Goal: Task Accomplishment & Management: Use online tool/utility

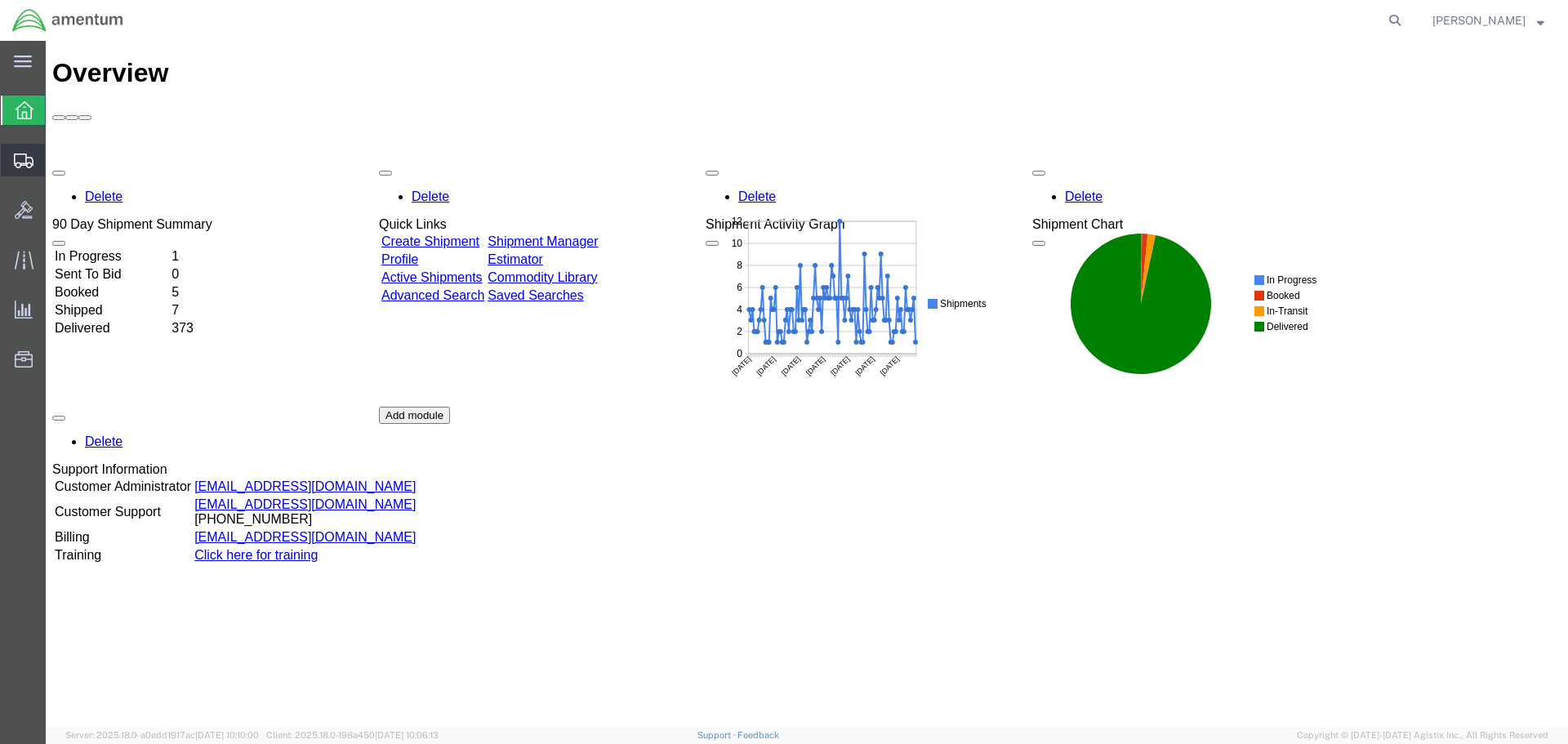
click at [23, 159] on icon at bounding box center [23, 161] width 20 height 15
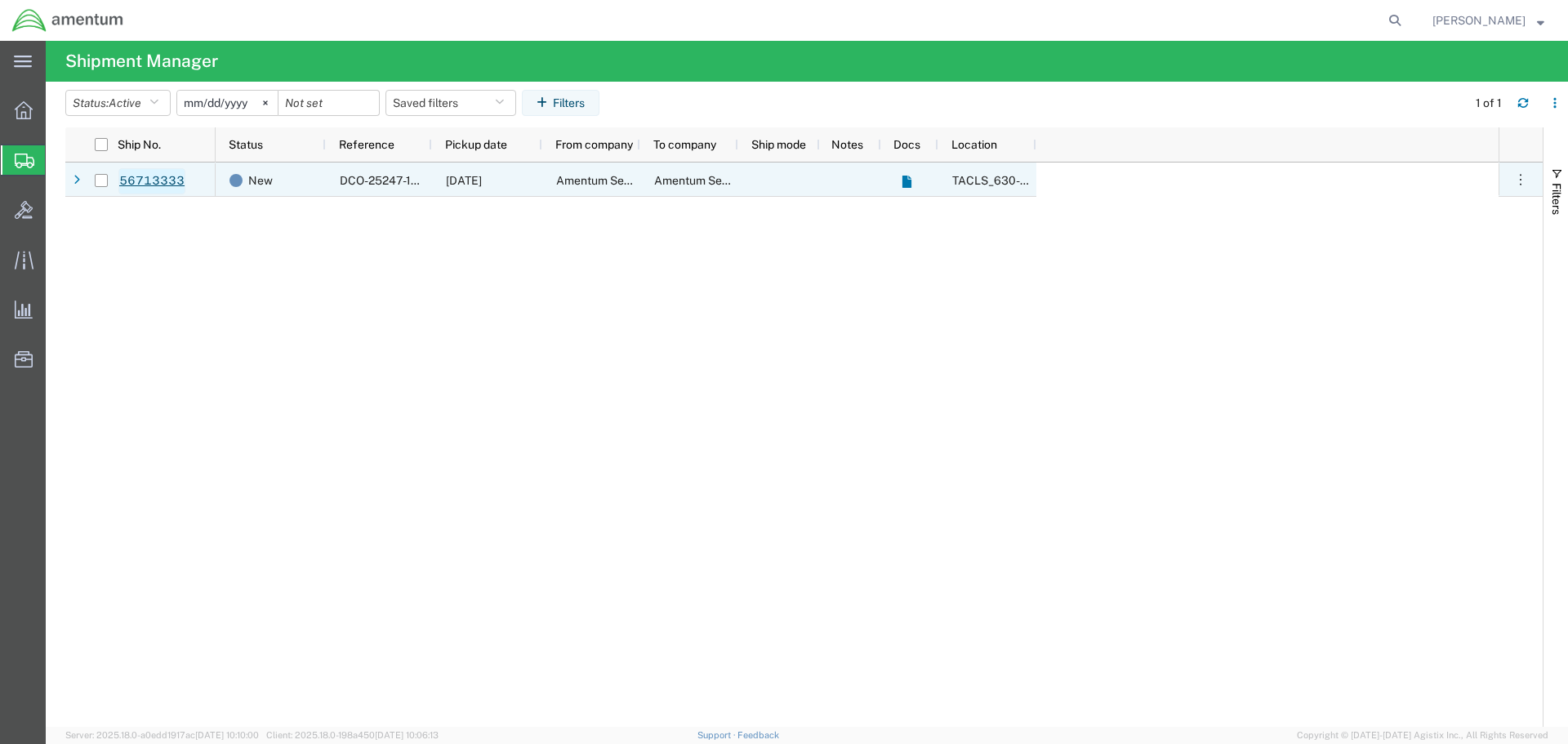
click at [153, 179] on link "56713333" at bounding box center [151, 181] width 67 height 26
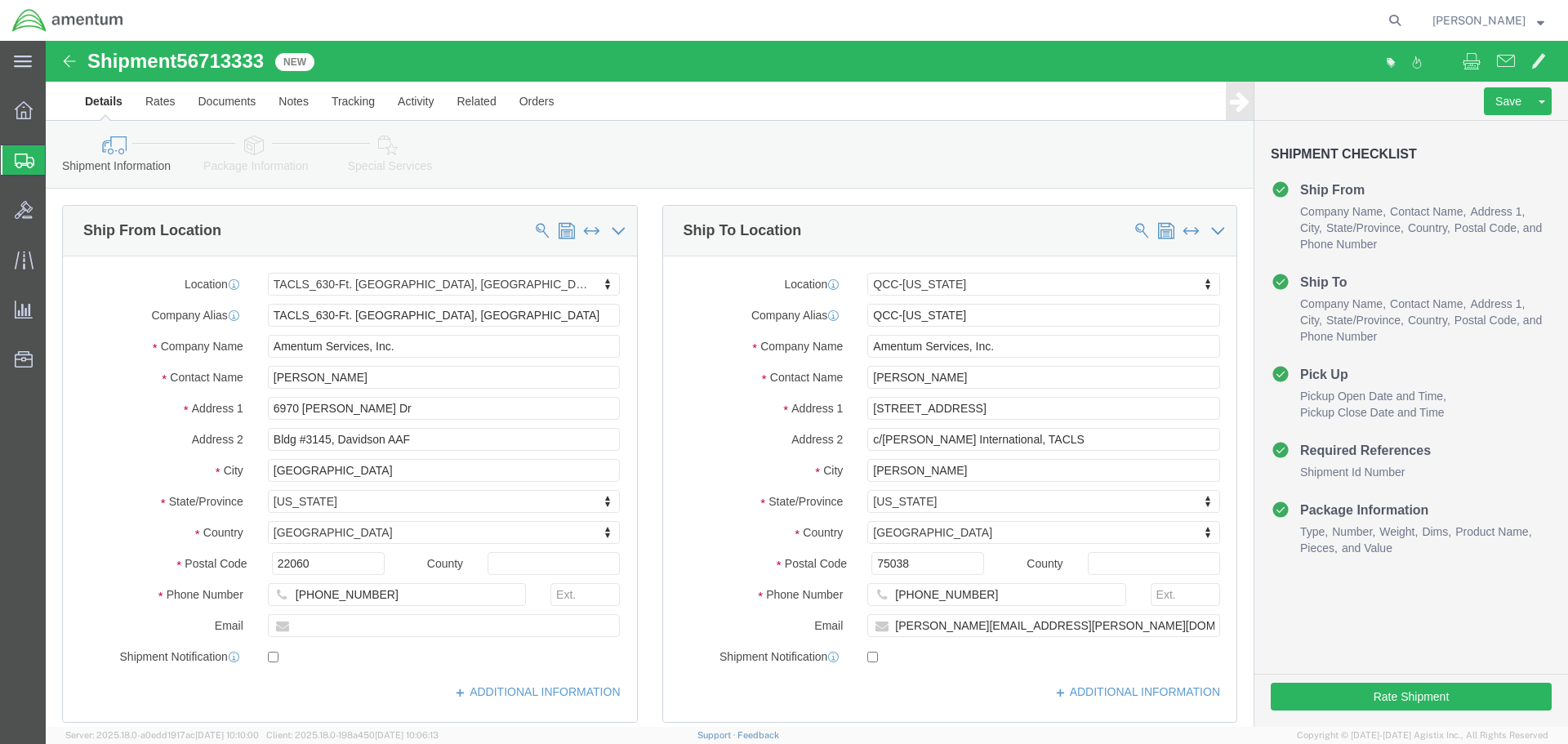
select select "42715"
select select "42668"
click button "Rate Shipment"
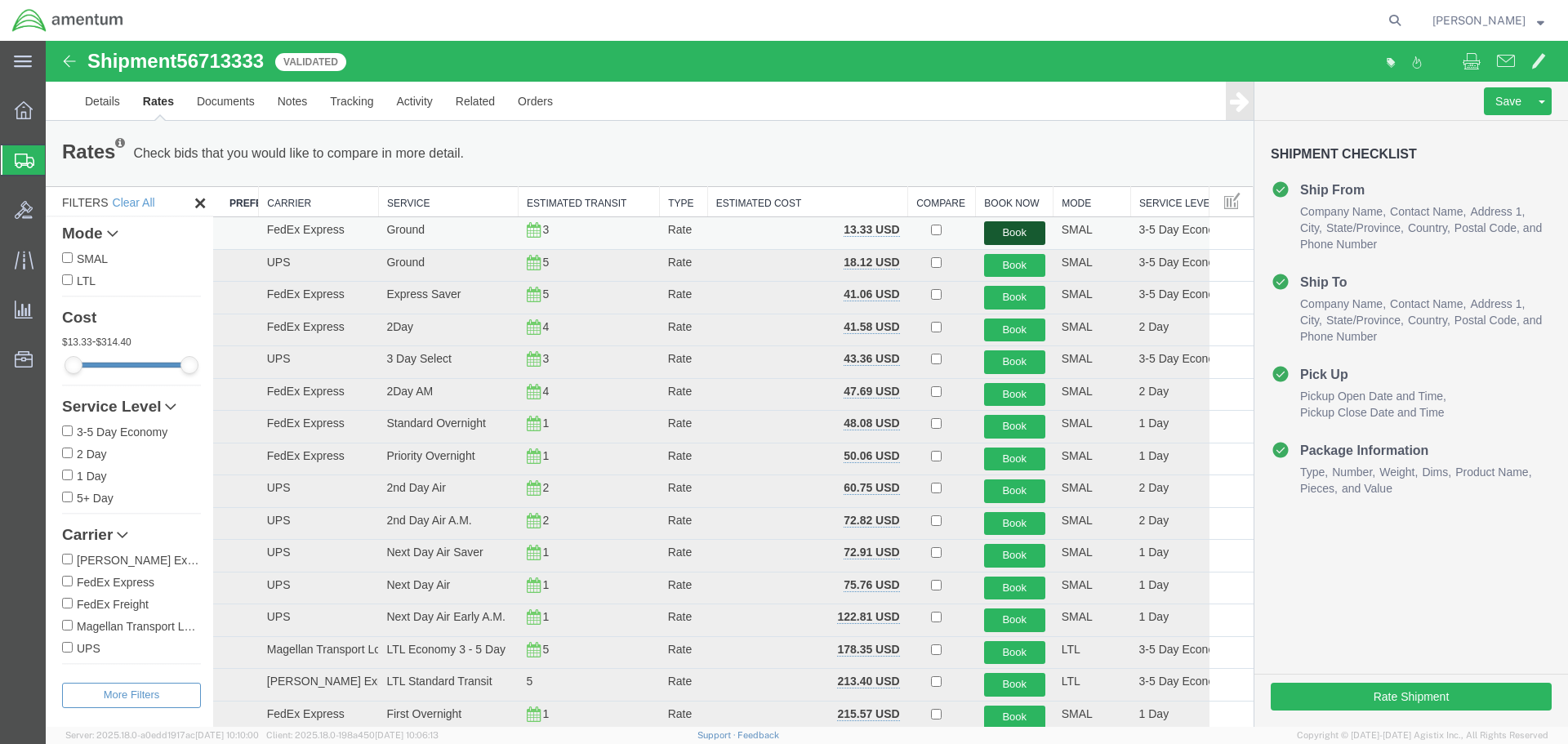
click at [1005, 234] on button "Book" at bounding box center [1014, 233] width 61 height 23
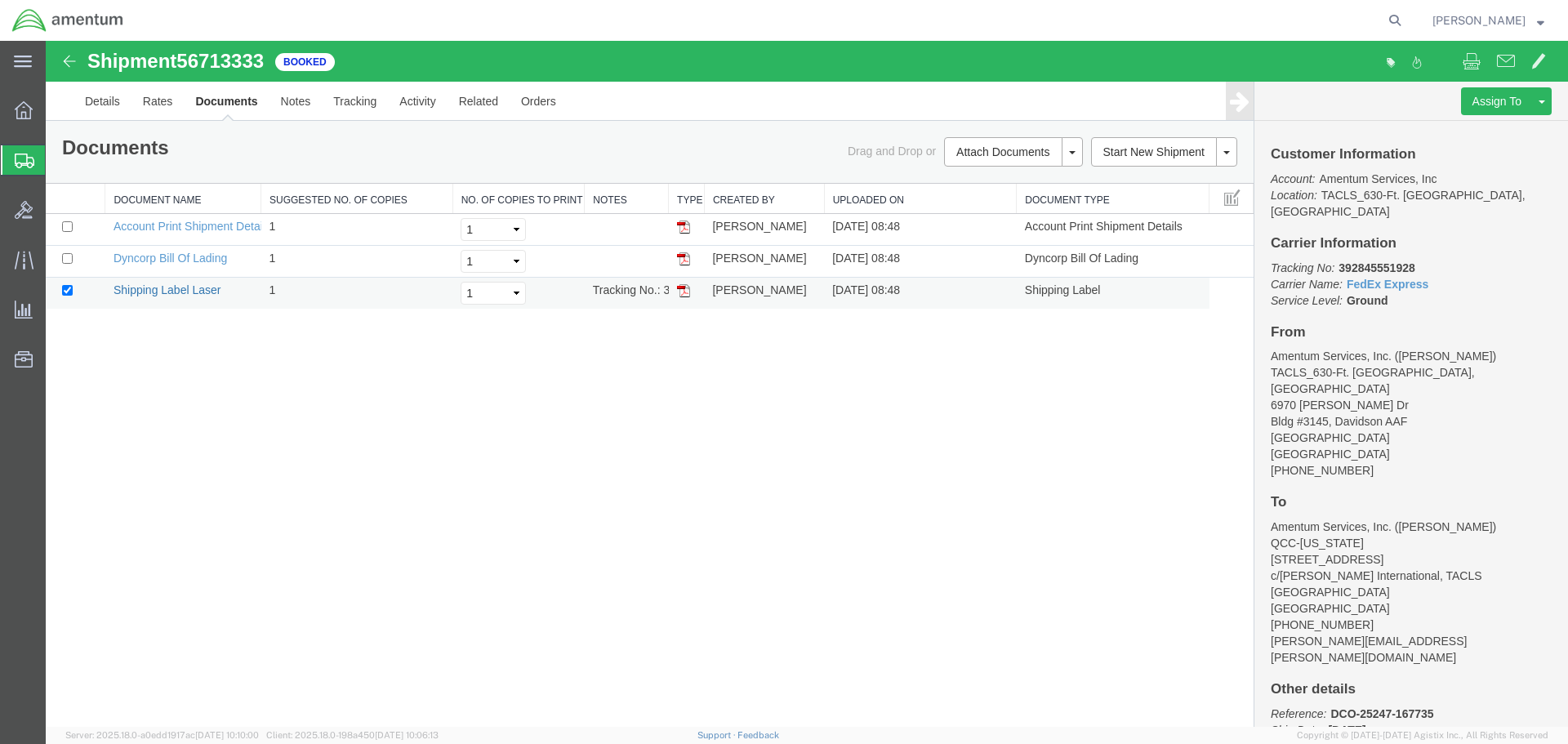
click at [169, 293] on link "Shipping Label Laser" at bounding box center [167, 290] width 108 height 13
click at [20, 263] on icon at bounding box center [24, 260] width 19 height 19
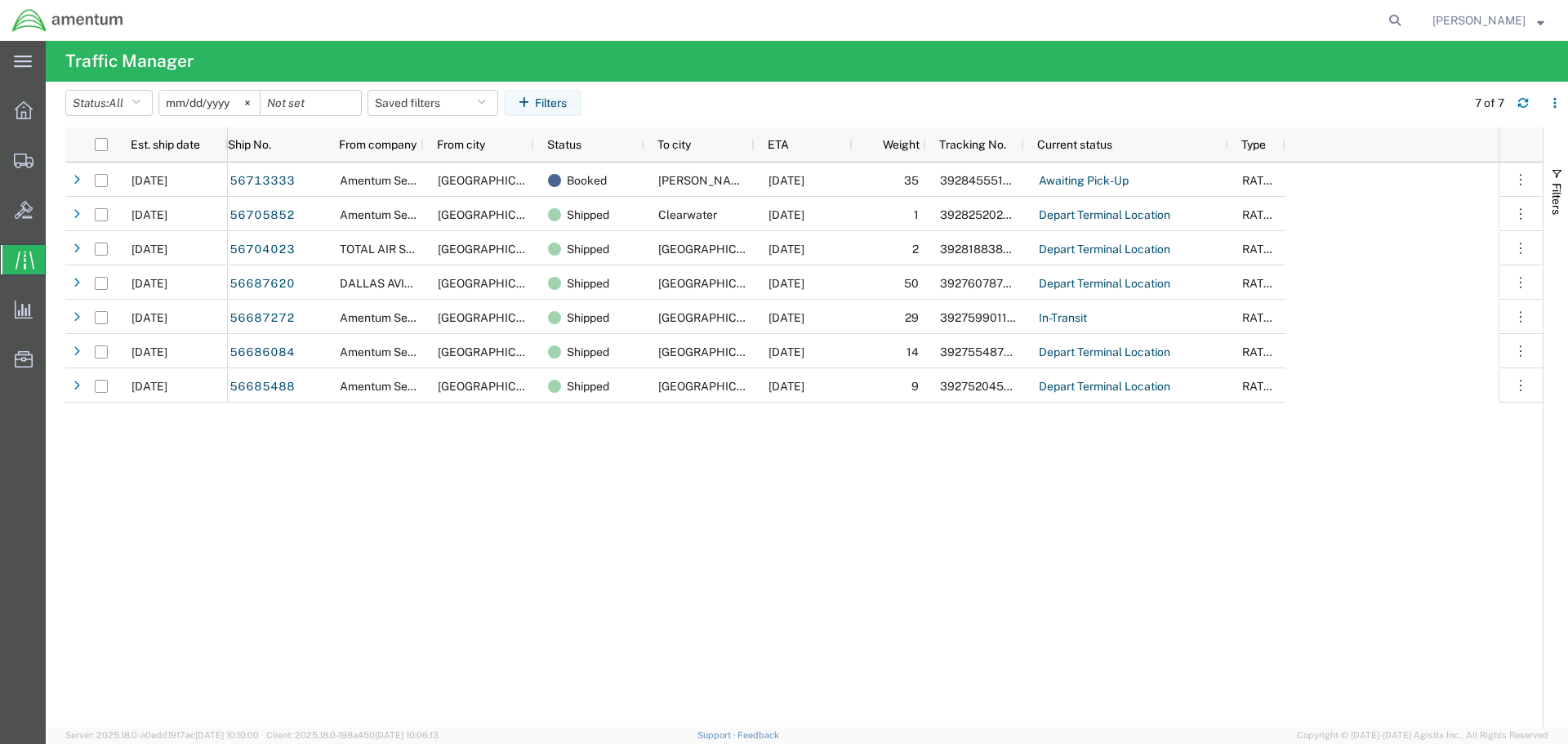
click at [294, 571] on div "56713333 Amentum Services, Inc. [GEOGRAPHIC_DATA] Booked Irving [DATE] 35 39284…" at bounding box center [863, 444] width 1271 height 564
click at [21, 157] on icon at bounding box center [23, 161] width 20 height 15
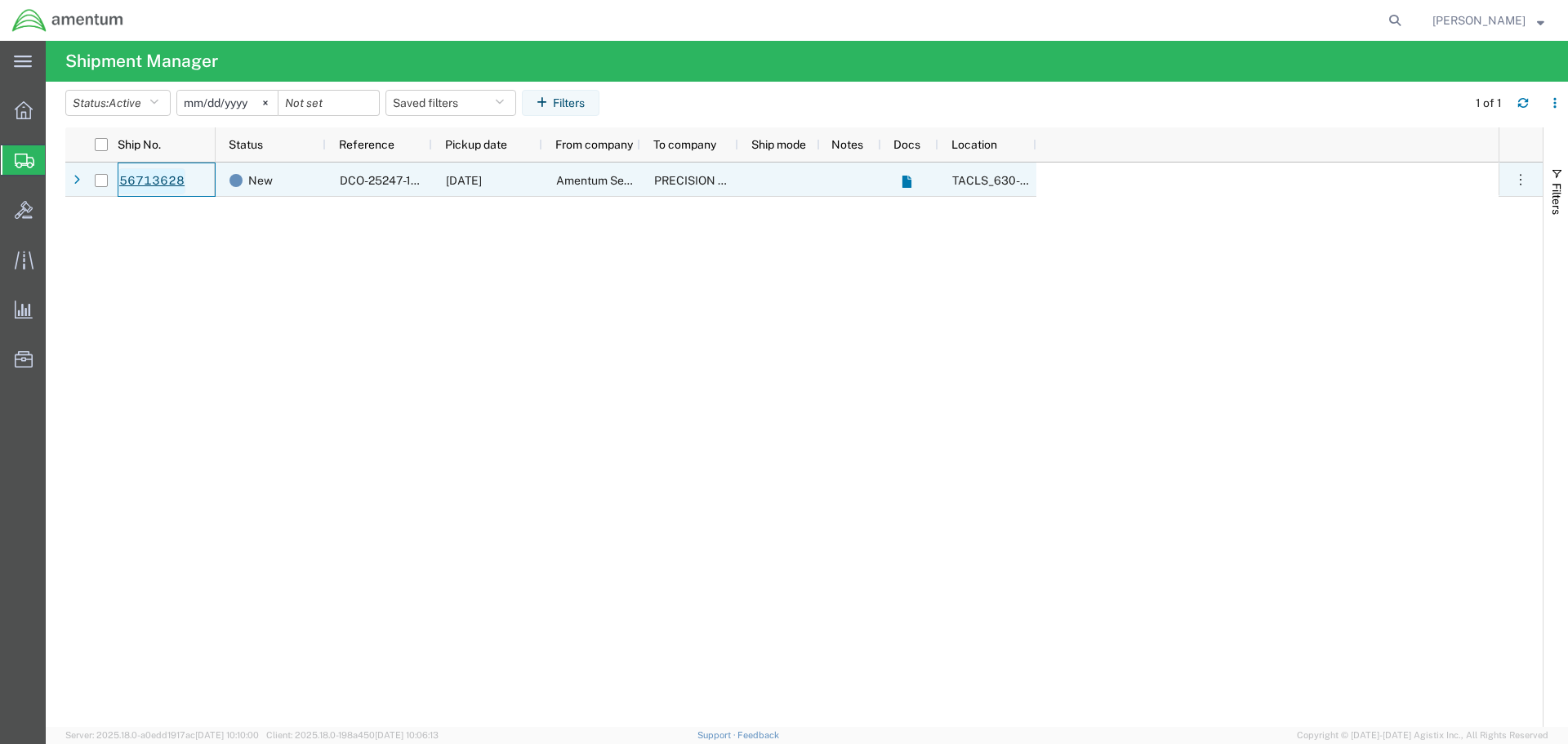
click at [163, 179] on link "56713628" at bounding box center [151, 181] width 67 height 26
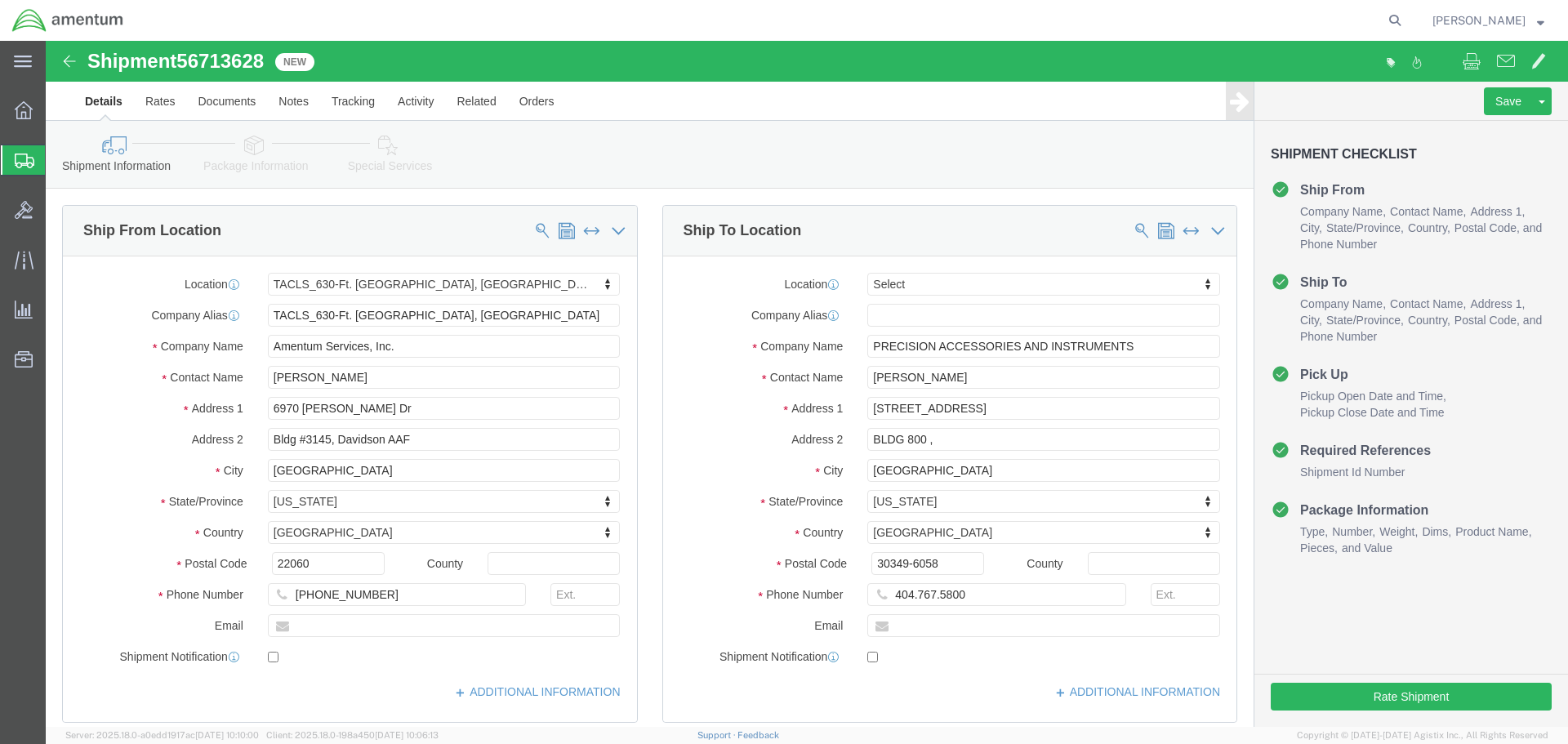
select select "42715"
select select
click button "Rate Shipment"
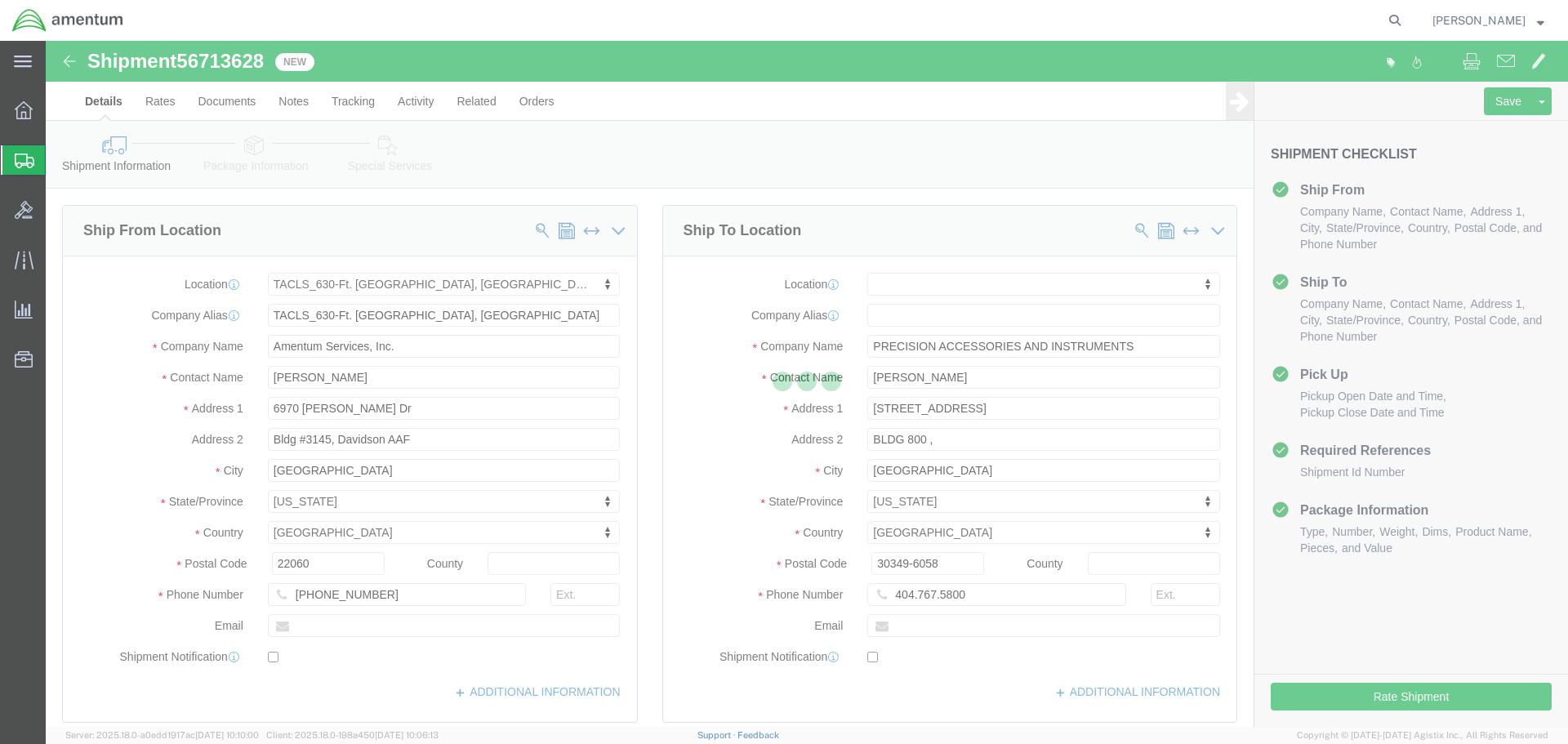
select select "42715"
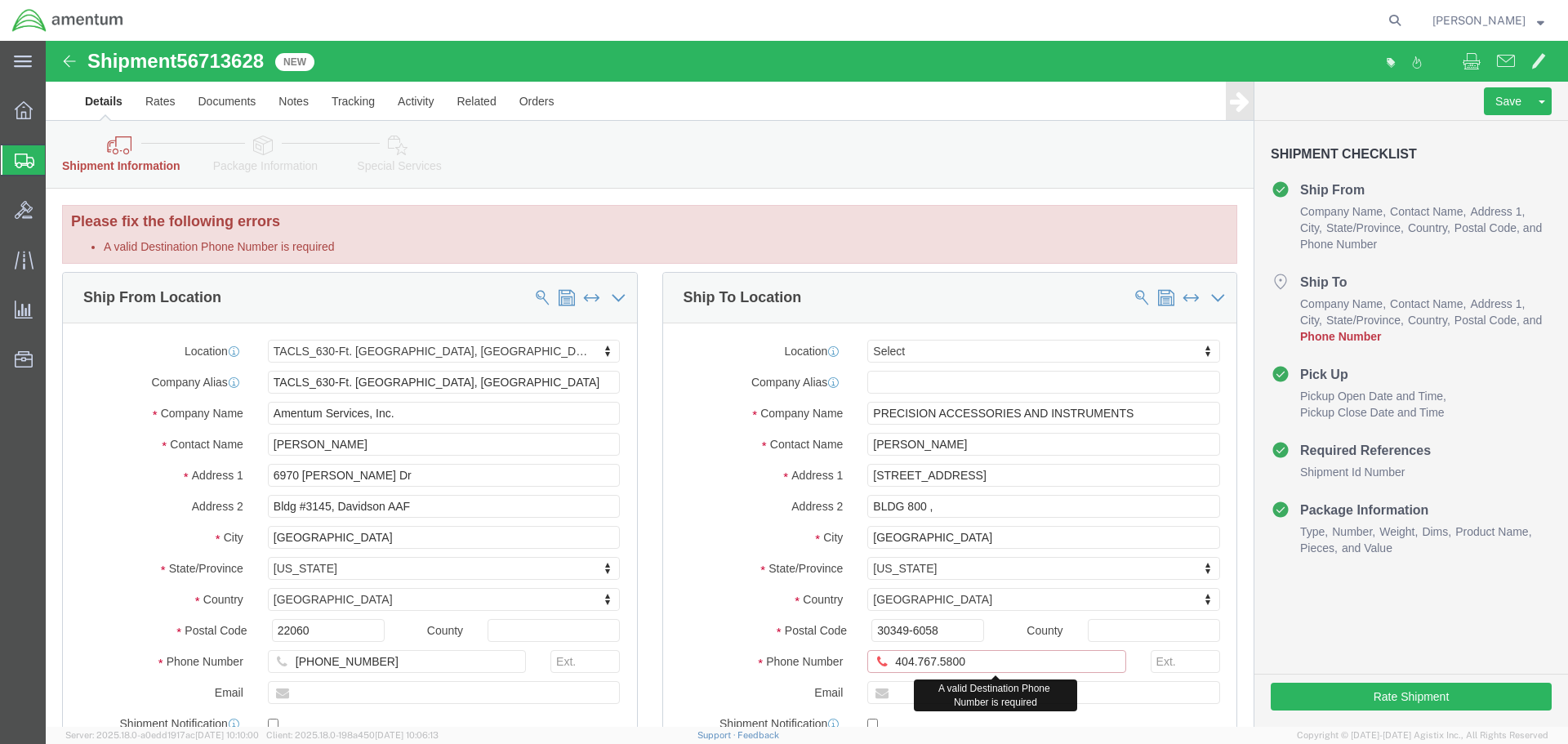
click input "404.767.5800"
type input "[PHONE_NUMBER]"
click div "Ship To Location Location Select Select My Profile Location [PHONE_NUMBER] [PHO…"
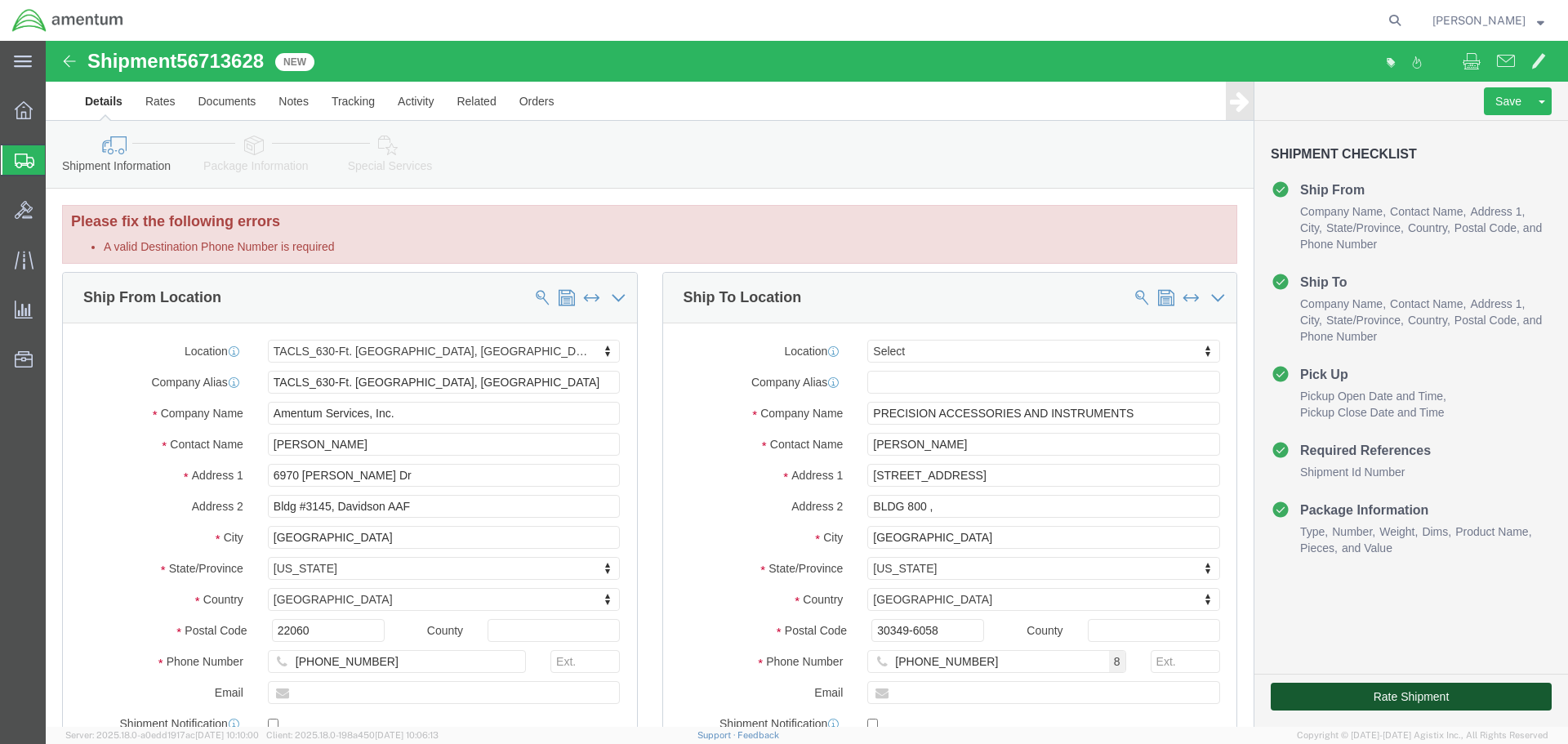
click button "Rate Shipment"
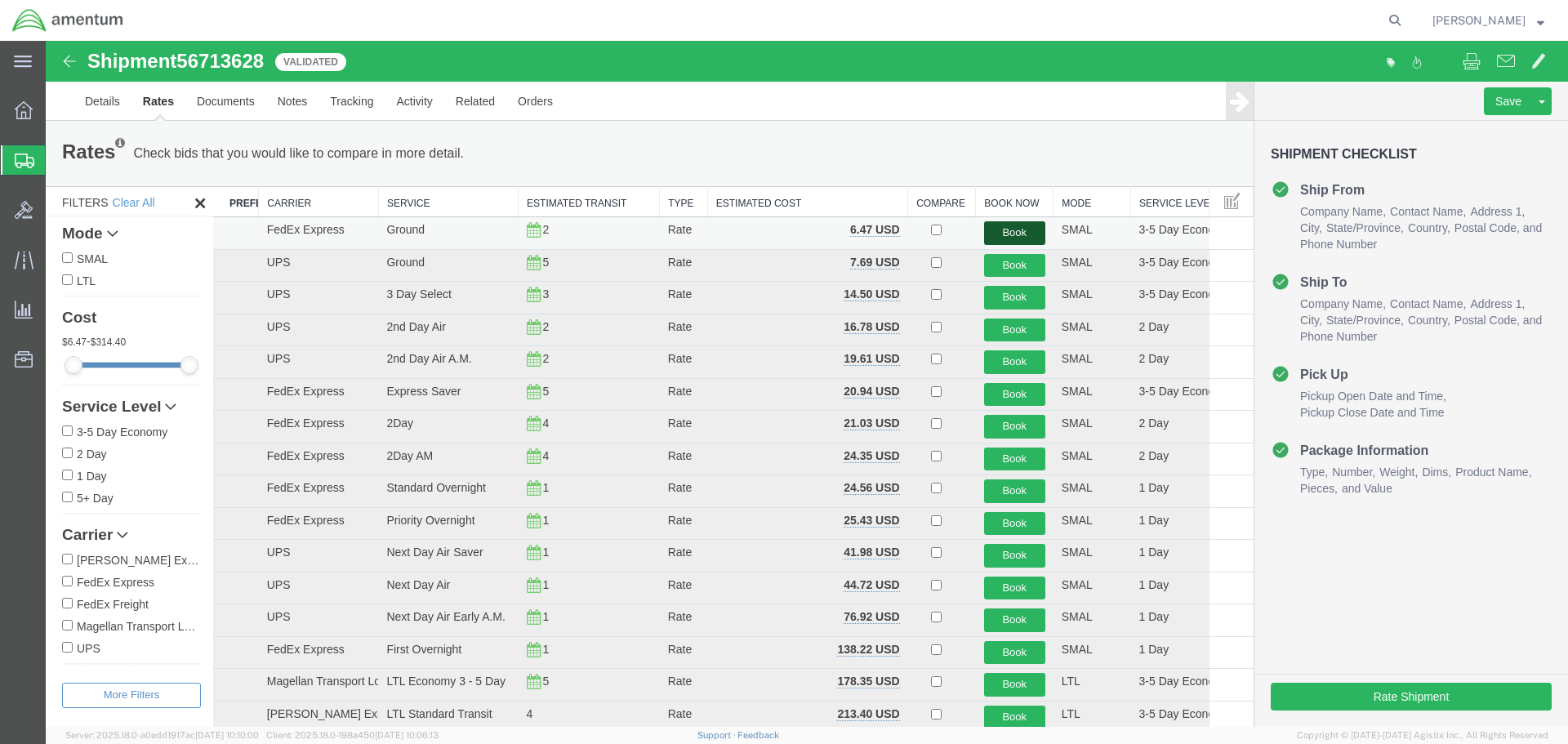
click at [997, 233] on button "Book" at bounding box center [1014, 233] width 61 height 23
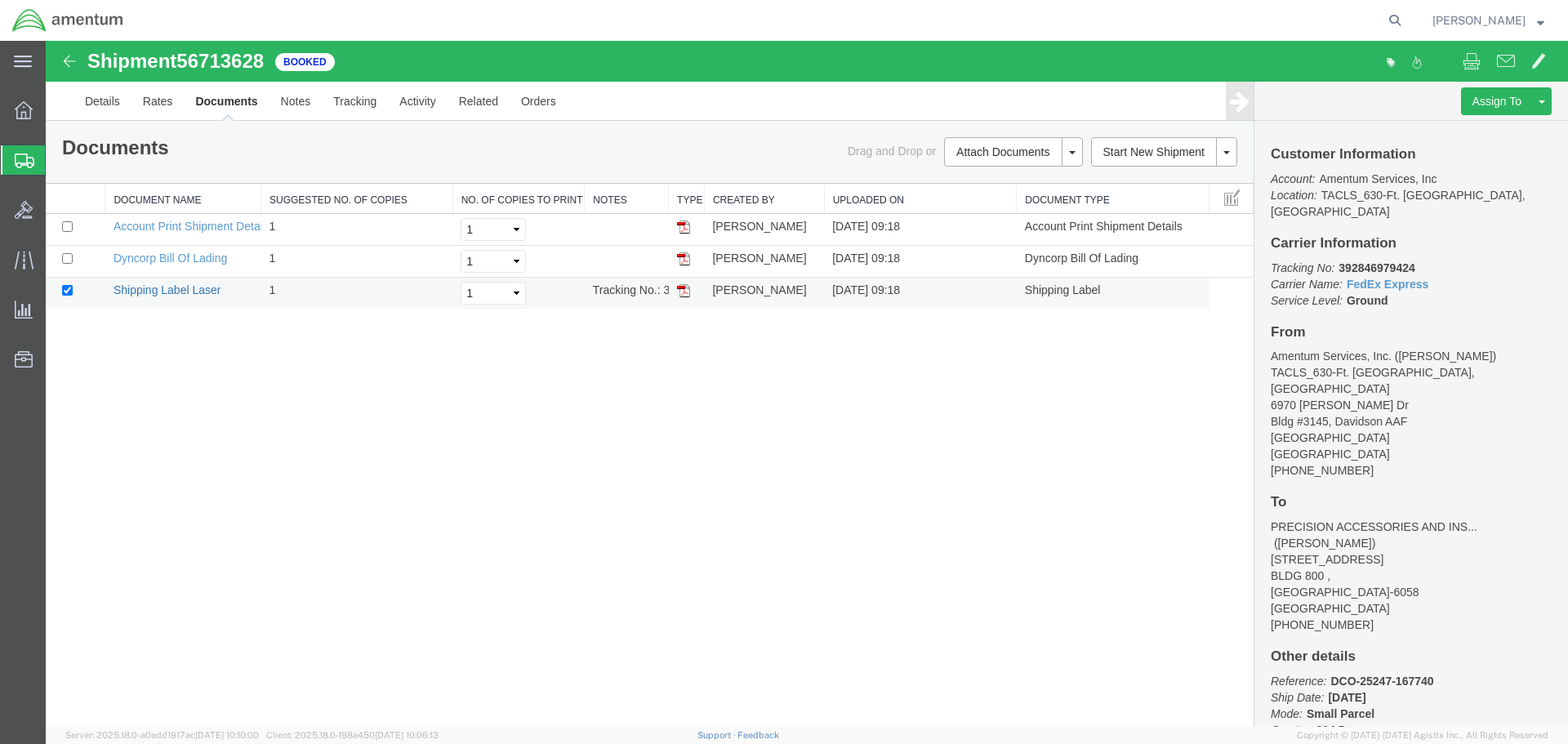
click at [172, 292] on link "Shipping Label Laser" at bounding box center [167, 290] width 108 height 13
click at [596, 478] on div "Shipment 56713628 3 of 3 Booked Details Rates Documents Notes Tracking Activity…" at bounding box center [807, 384] width 1522 height 686
